Goal: Task Accomplishment & Management: Complete application form

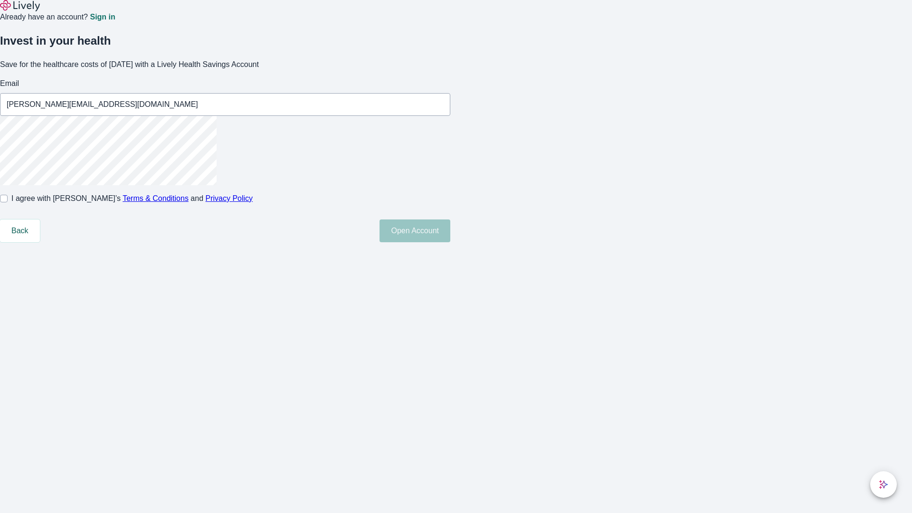
click at [8, 202] on input "I agree with Lively’s Terms & Conditions and Privacy Policy" at bounding box center [4, 199] width 8 height 8
checkbox input "true"
click at [450, 242] on button "Open Account" at bounding box center [415, 230] width 71 height 23
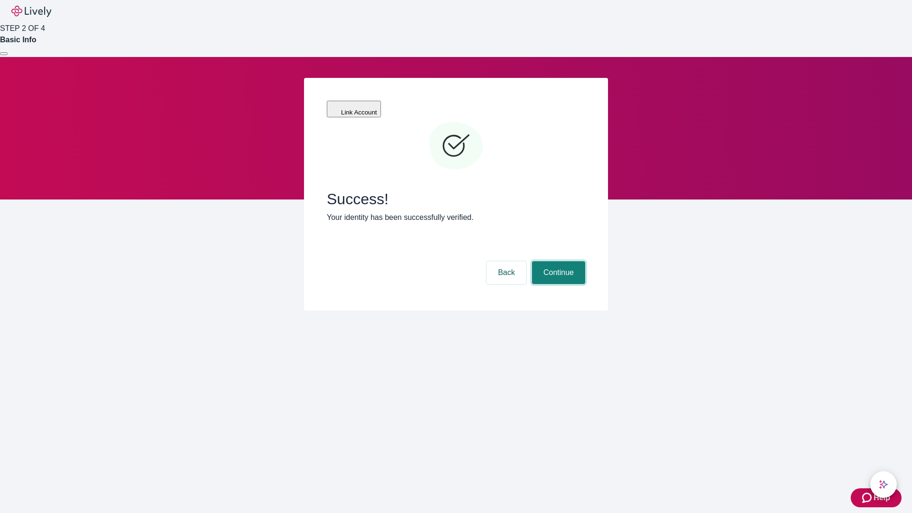
click at [557, 261] on button "Continue" at bounding box center [558, 272] width 53 height 23
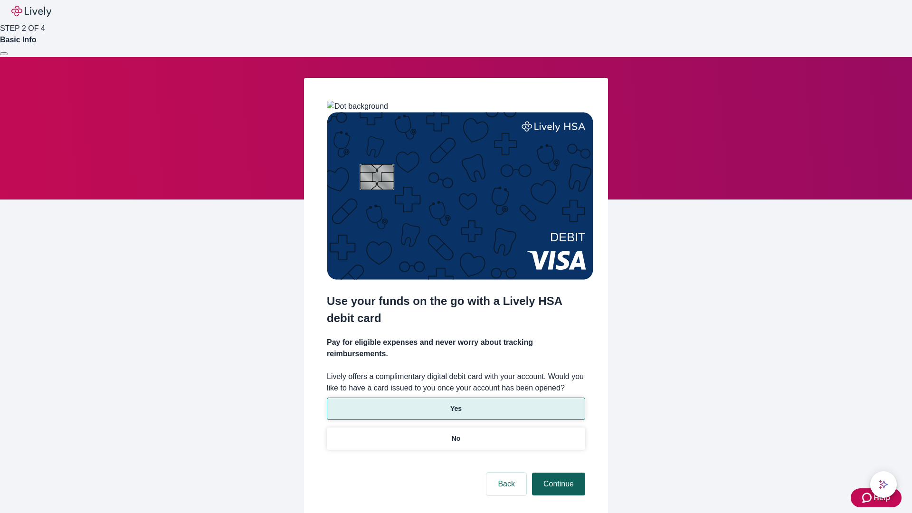
click at [456, 434] on p "No" at bounding box center [456, 439] width 9 height 10
click at [557, 473] on button "Continue" at bounding box center [558, 484] width 53 height 23
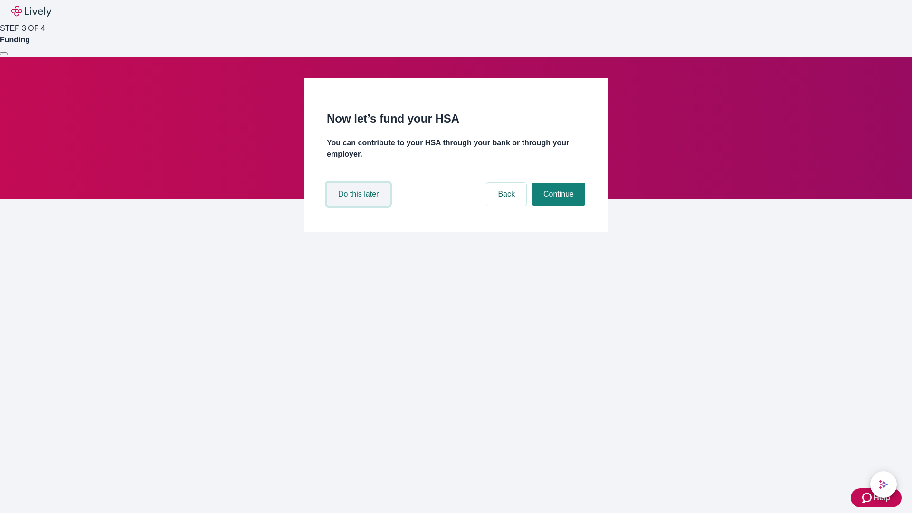
click at [360, 206] on button "Do this later" at bounding box center [358, 194] width 63 height 23
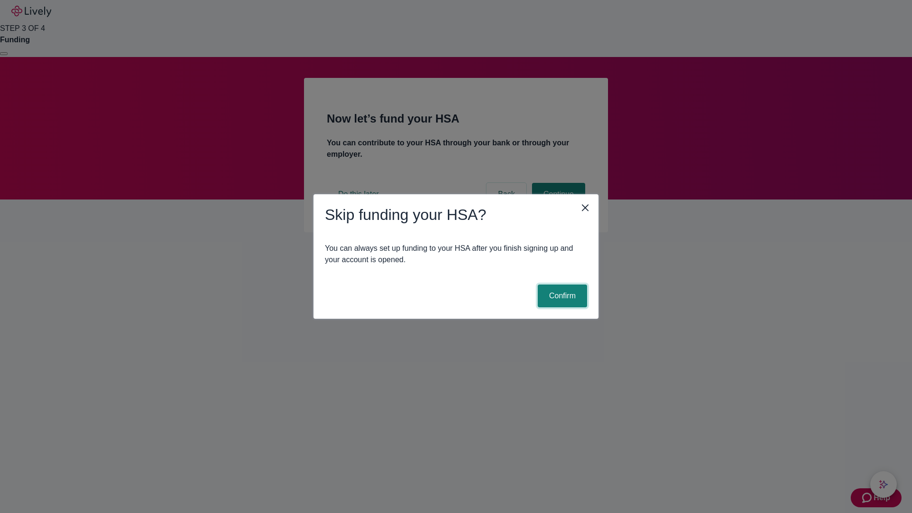
click at [561, 296] on button "Confirm" at bounding box center [562, 296] width 49 height 23
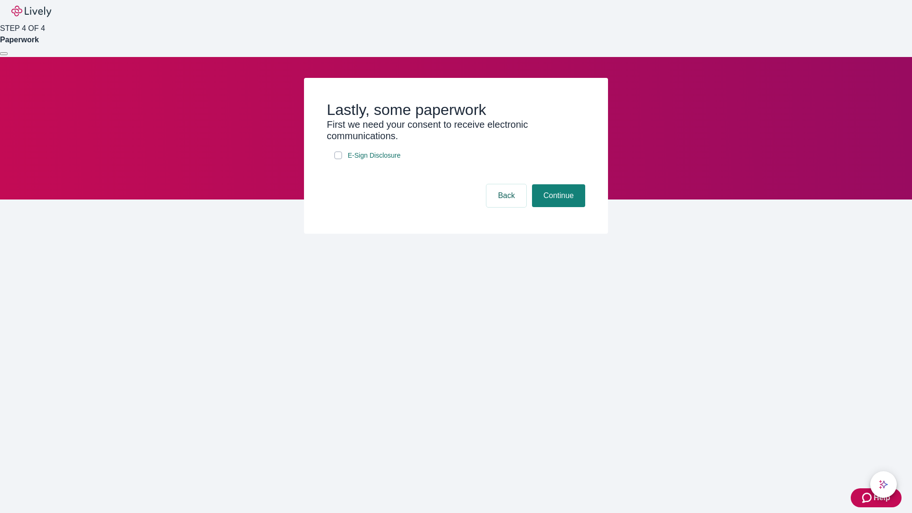
click at [338, 159] on input "E-Sign Disclosure" at bounding box center [338, 156] width 8 height 8
checkbox input "true"
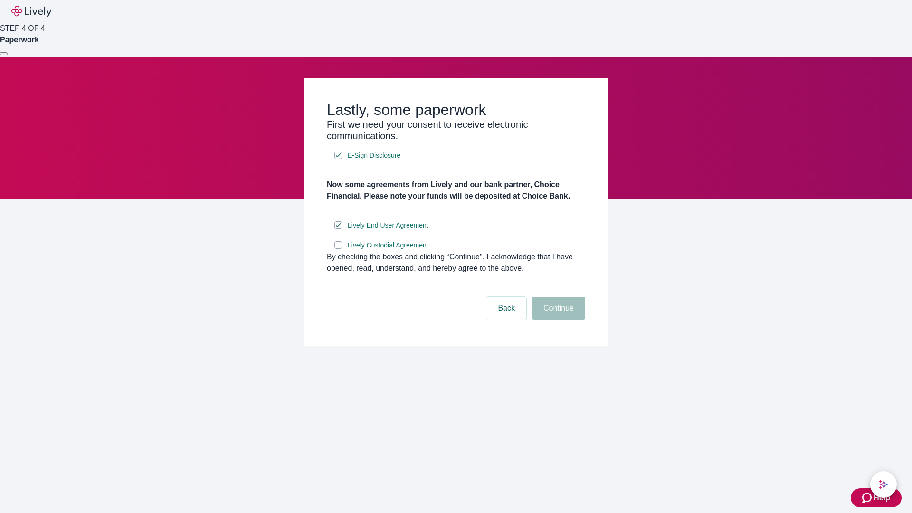
click at [338, 249] on input "Lively Custodial Agreement" at bounding box center [338, 245] width 8 height 8
checkbox input "true"
click at [557, 320] on button "Continue" at bounding box center [558, 308] width 53 height 23
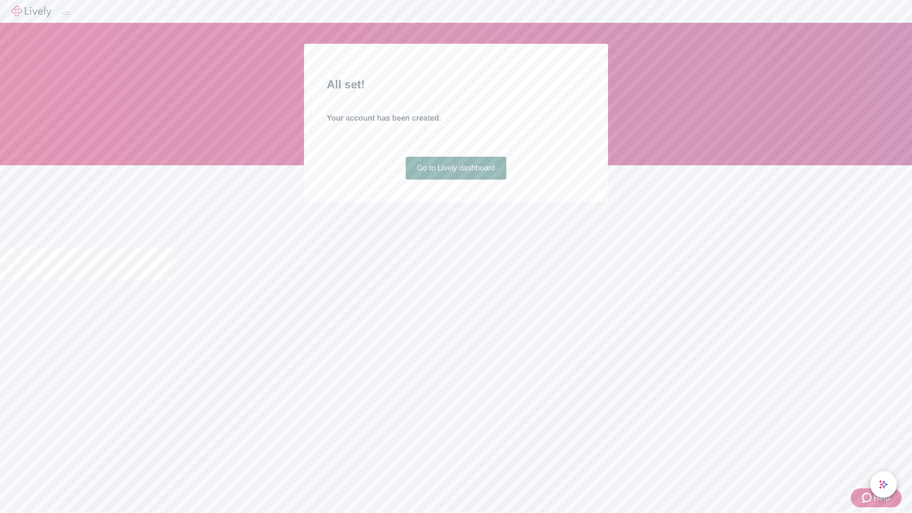
click at [456, 180] on link "Go to Lively dashboard" at bounding box center [456, 168] width 101 height 23
